Goal: Transaction & Acquisition: Subscribe to service/newsletter

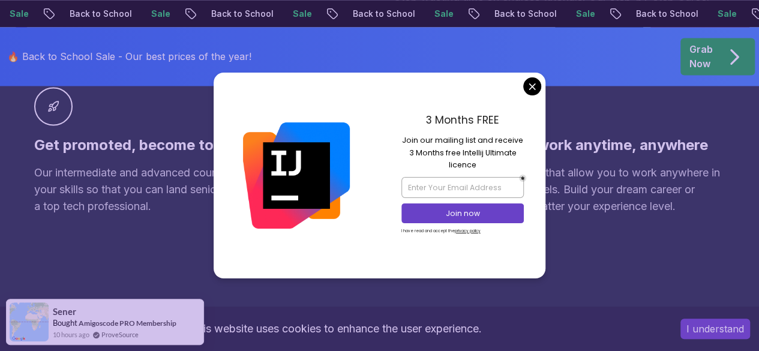
scroll to position [1061, 0]
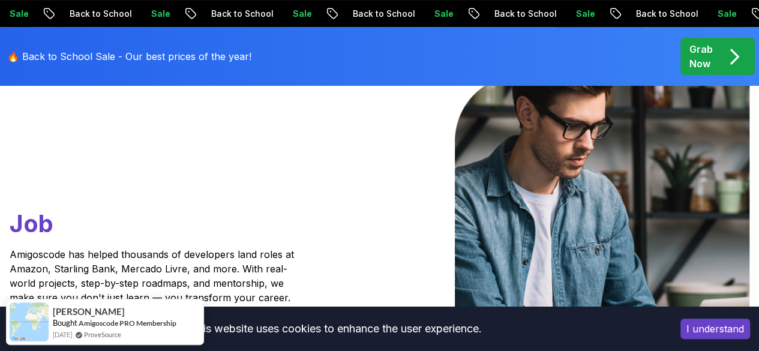
scroll to position [0, 0]
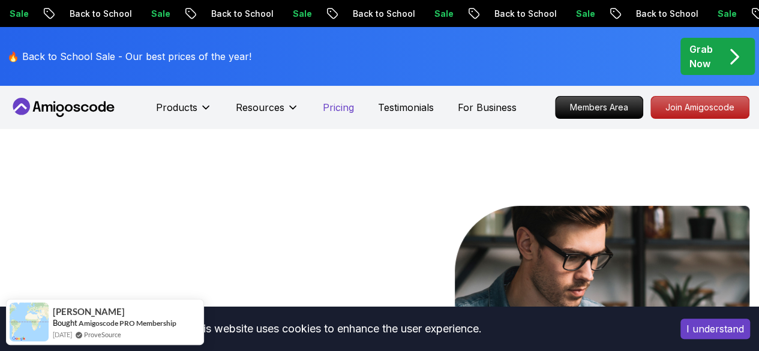
click at [336, 104] on p "Pricing" at bounding box center [338, 107] width 31 height 14
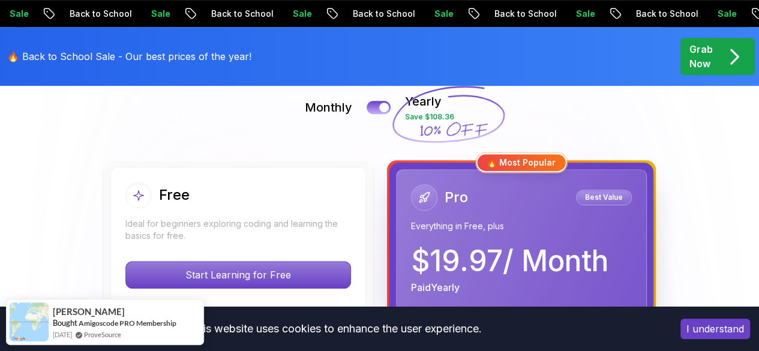
scroll to position [285, 0]
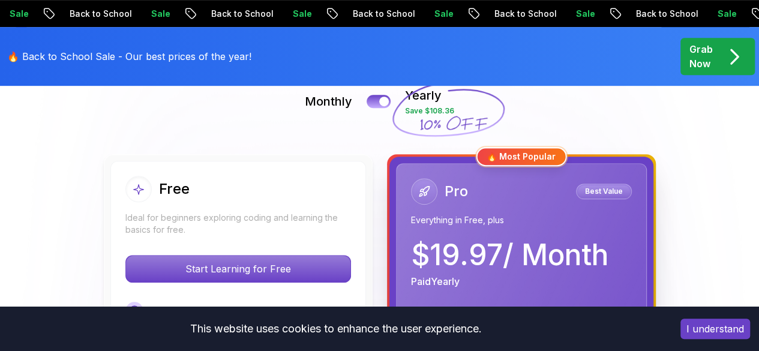
click at [263, 191] on div "Free" at bounding box center [238, 189] width 226 height 26
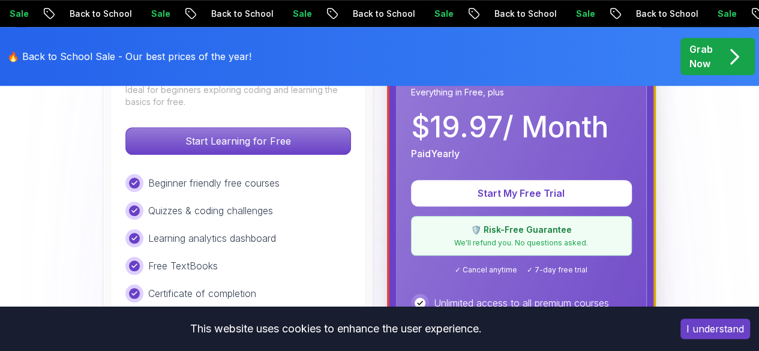
scroll to position [342, 0]
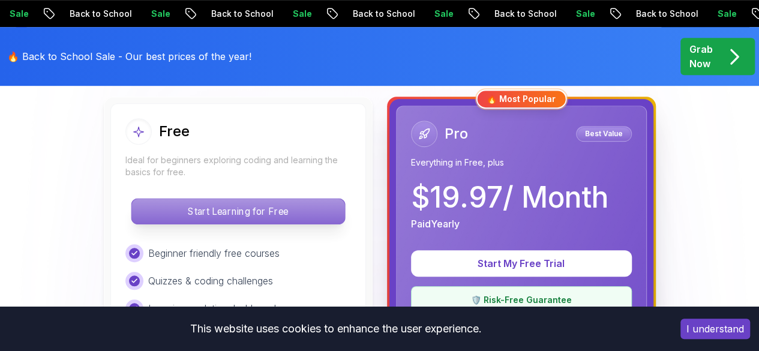
click at [229, 214] on p "Start Learning for Free" at bounding box center [237, 211] width 213 height 25
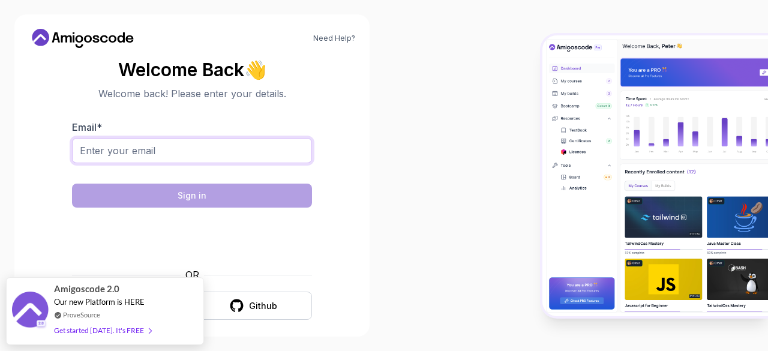
click at [181, 152] on input "Email *" at bounding box center [192, 150] width 240 height 25
click at [185, 153] on input "Email *" at bounding box center [192, 150] width 240 height 25
click at [348, 177] on section "Welcome Back 👋 Welcome back! Please enter your details. Email * Sign in OR Goog…" at bounding box center [192, 190] width 327 height 284
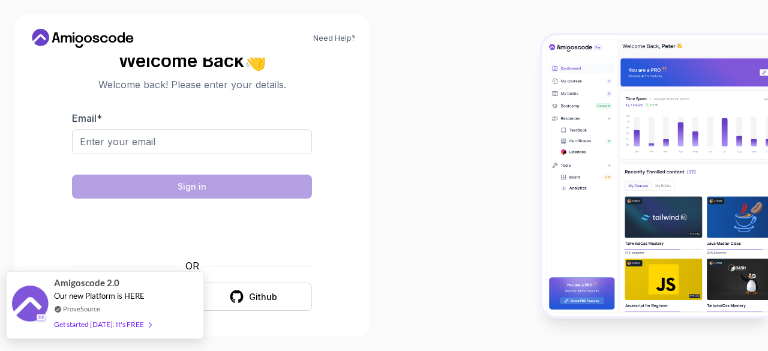
click at [122, 326] on div "Get started [DATE]. It's FREE" at bounding box center [102, 325] width 97 height 14
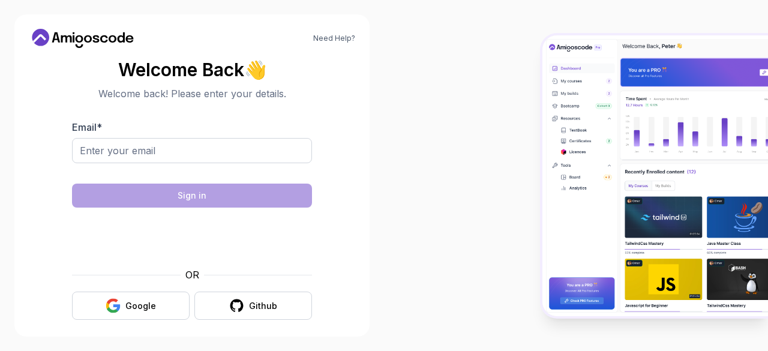
scroll to position [9, 0]
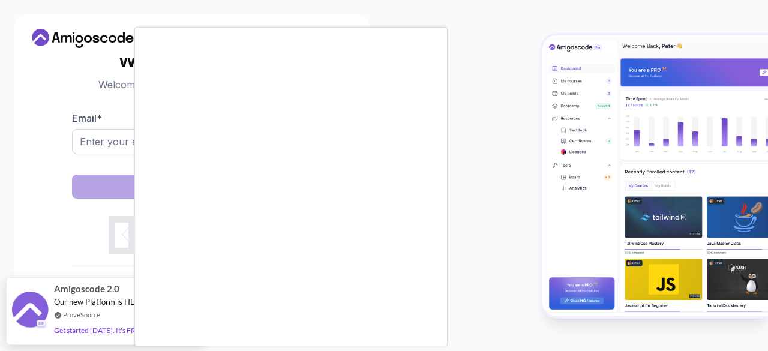
click at [111, 330] on div at bounding box center [384, 175] width 768 height 351
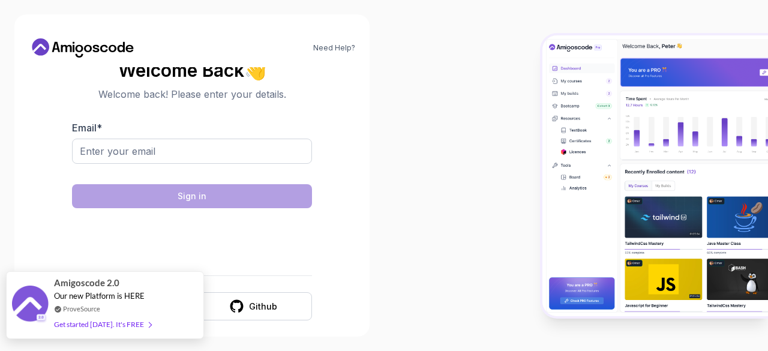
click at [146, 322] on span at bounding box center [147, 324] width 7 height 9
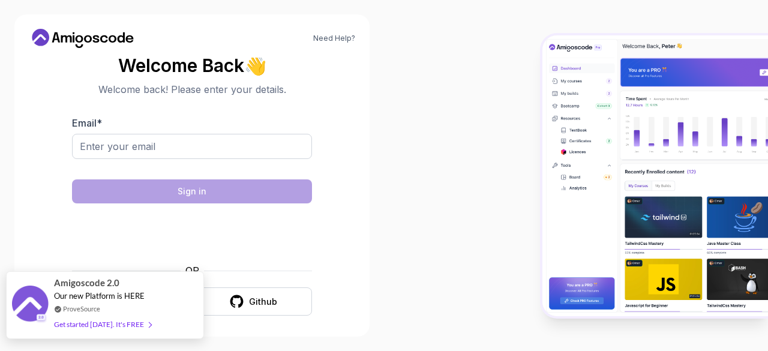
scroll to position [9, 0]
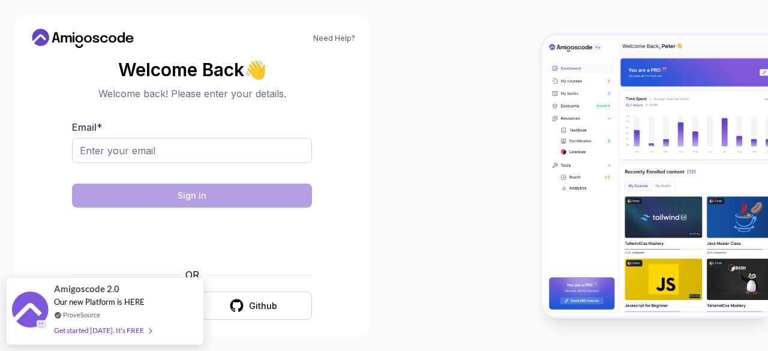
click at [128, 307] on body "Need Help? Welcome Back 👋 Welcome back! Please enter your details. Email * Sign…" at bounding box center [384, 175] width 768 height 351
drag, startPoint x: 198, startPoint y: 282, endPoint x: 29, endPoint y: 235, distance: 175.7
click at [29, 235] on body "Need Help? Welcome Back 👋 Welcome back! Please enter your details. Email * Sign…" at bounding box center [384, 175] width 768 height 351
click at [29, 235] on section "Welcome Back 👋 Welcome back! Please enter your details. Email * Sign in OR Goog…" at bounding box center [192, 190] width 327 height 284
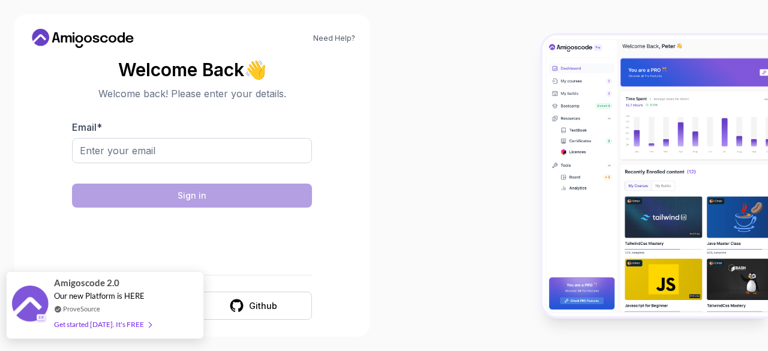
click at [85, 309] on link "ProveSource" at bounding box center [81, 309] width 37 height 10
